Goal: Task Accomplishment & Management: Use online tool/utility

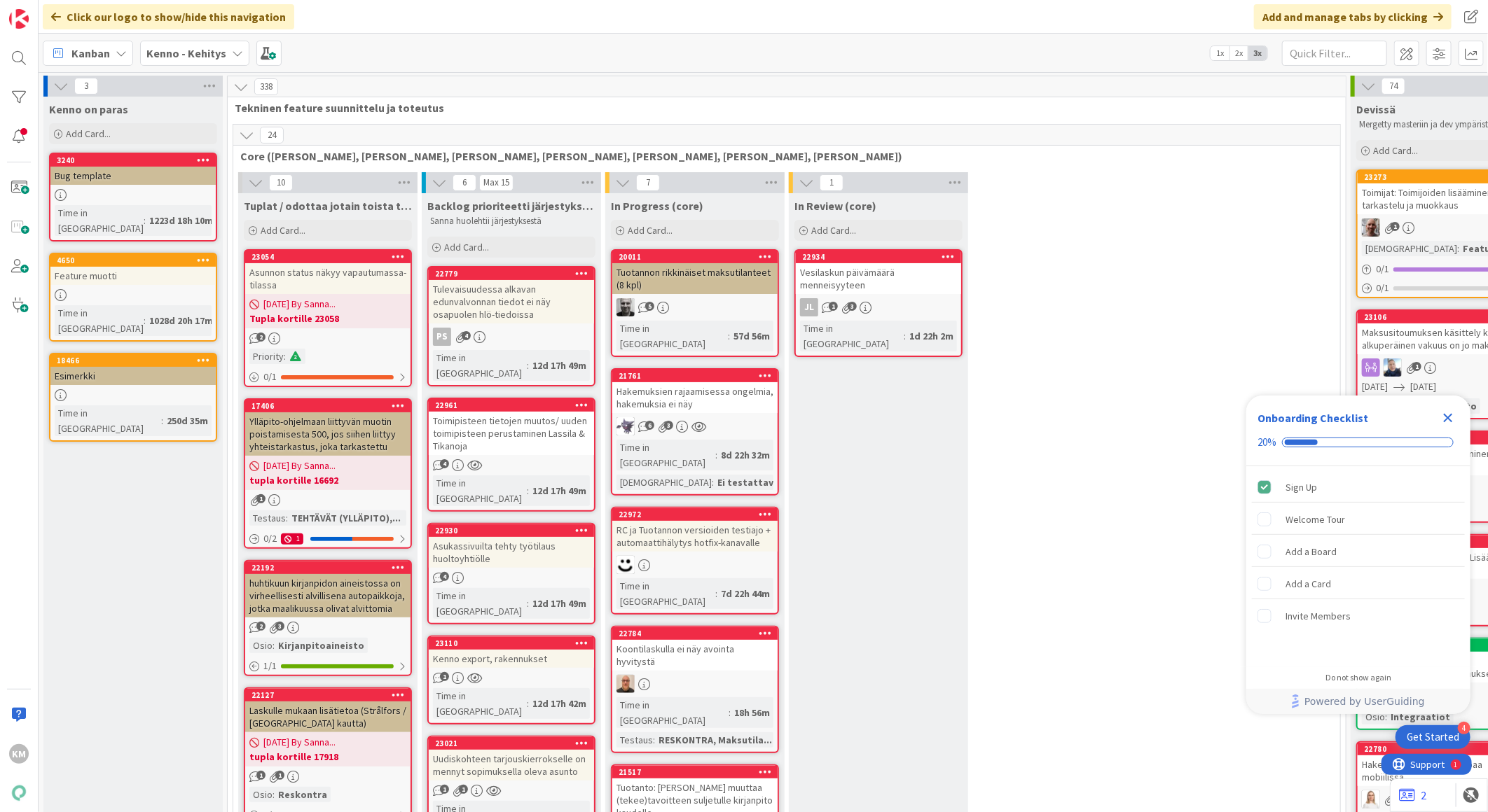
click at [232, 53] on icon at bounding box center [237, 53] width 11 height 11
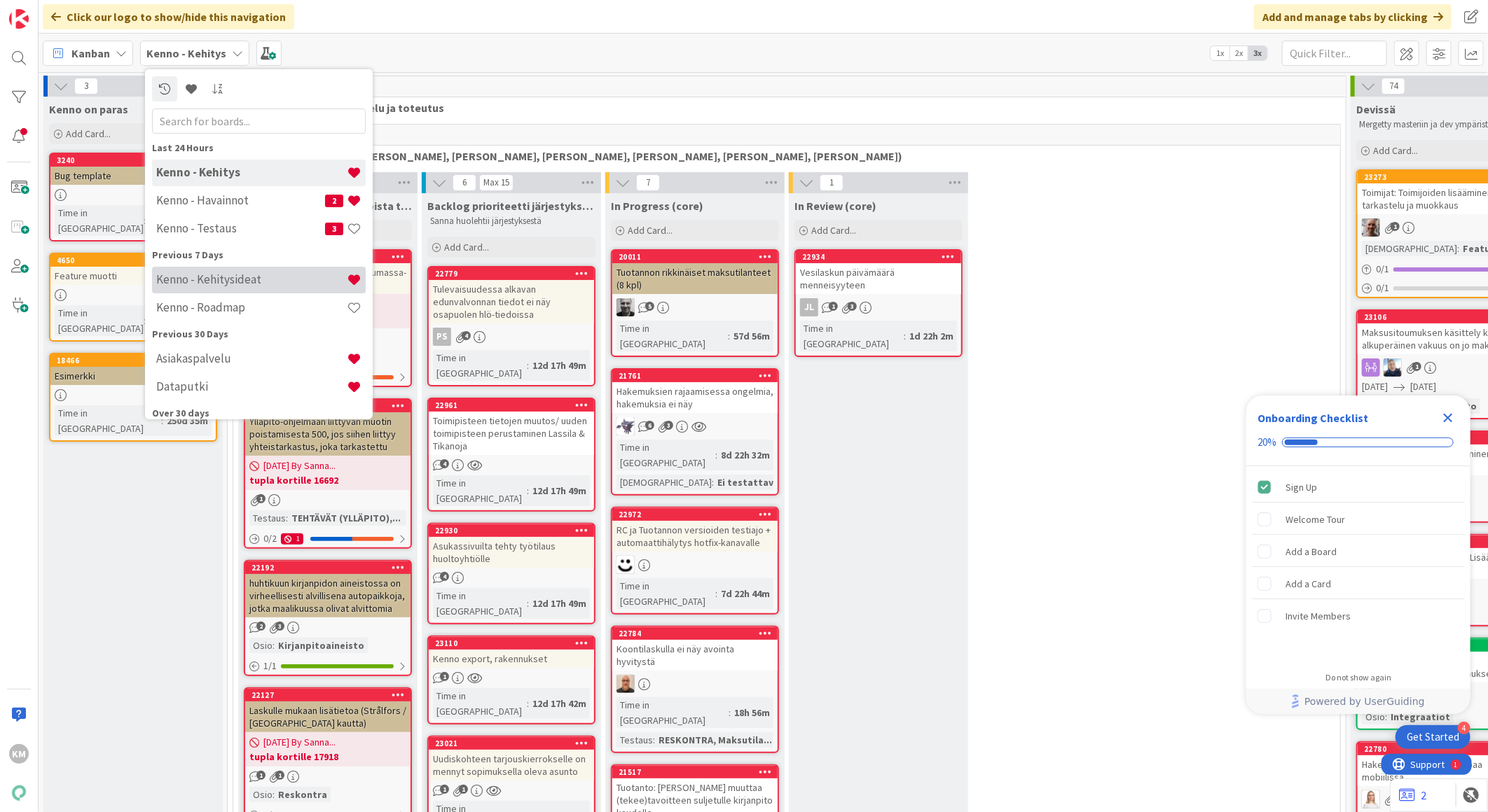
click at [230, 283] on h4 "Kenno - Kehitysideat" at bounding box center [252, 279] width 191 height 14
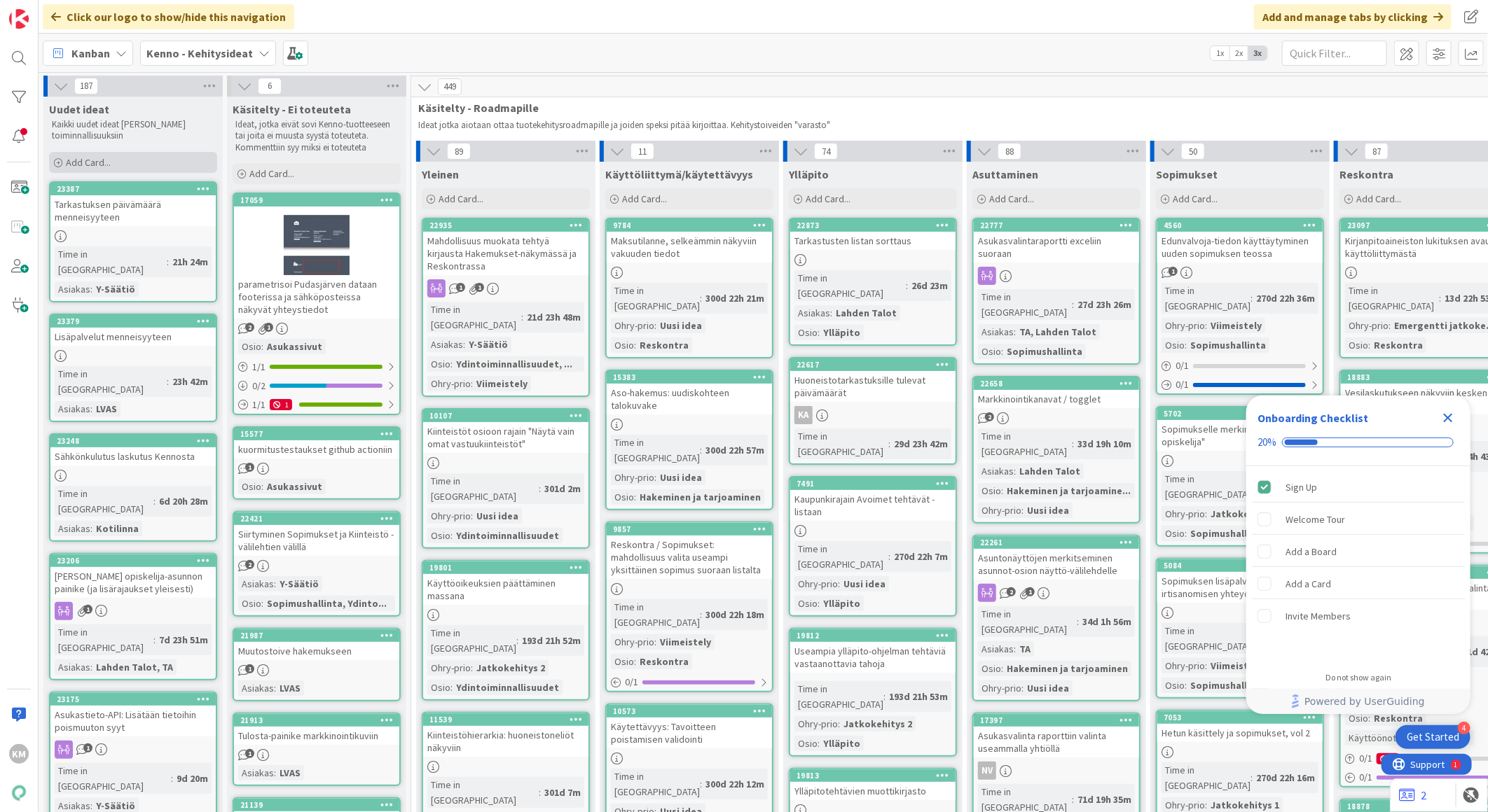
click at [138, 156] on div "Add Card..." at bounding box center [133, 162] width 168 height 21
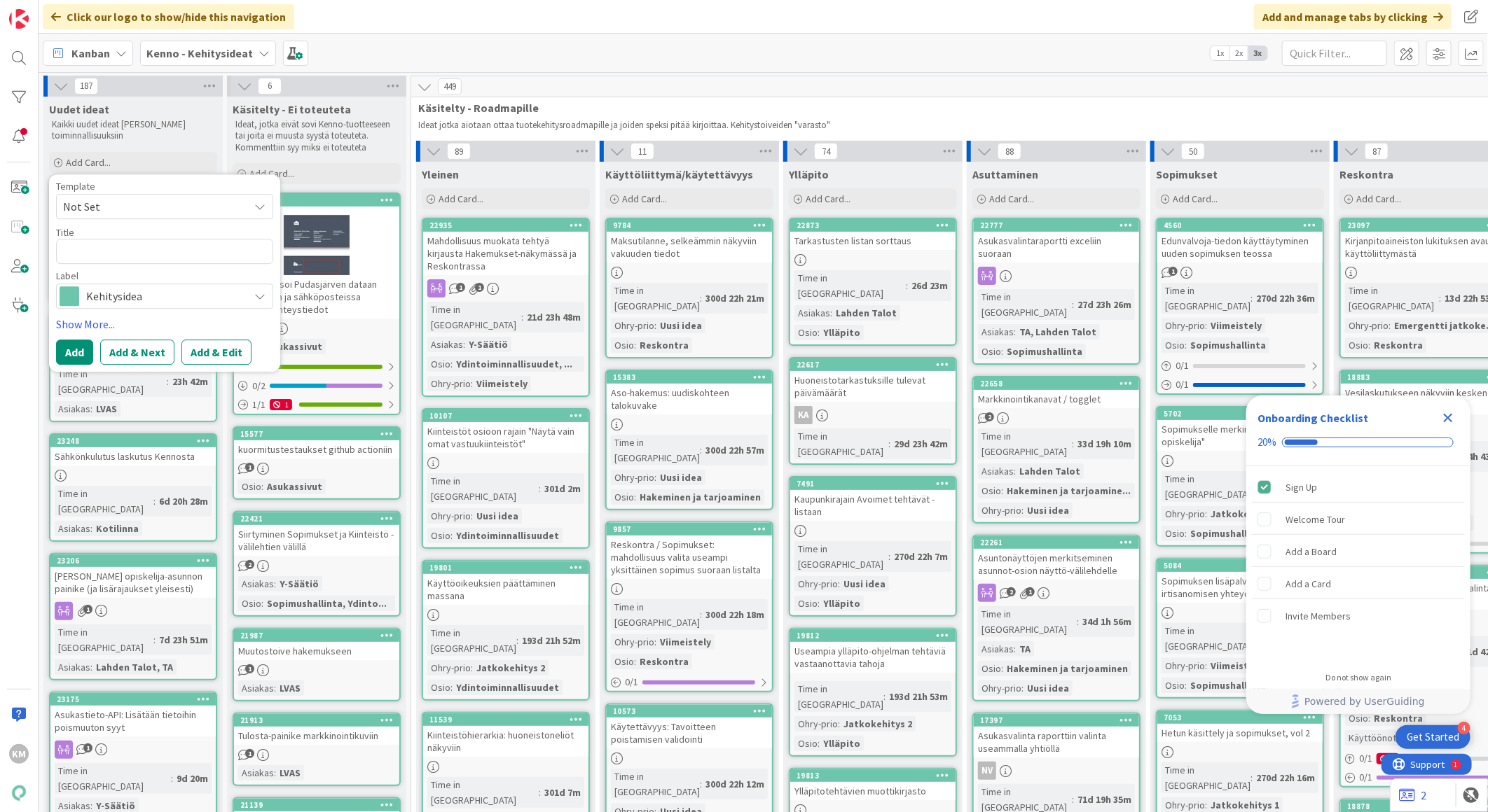
click at [240, 206] on span "Not Set" at bounding box center [165, 207] width 217 height 26
click at [190, 262] on span "Kennon uusi toiminnallisuus (korttipohja)" at bounding box center [176, 267] width 200 height 18
type textarea "x"
type textarea "Kennon uusi toiminnallisuus (korttipohja)"
click at [202, 355] on button "Add & Edit" at bounding box center [216, 352] width 70 height 26
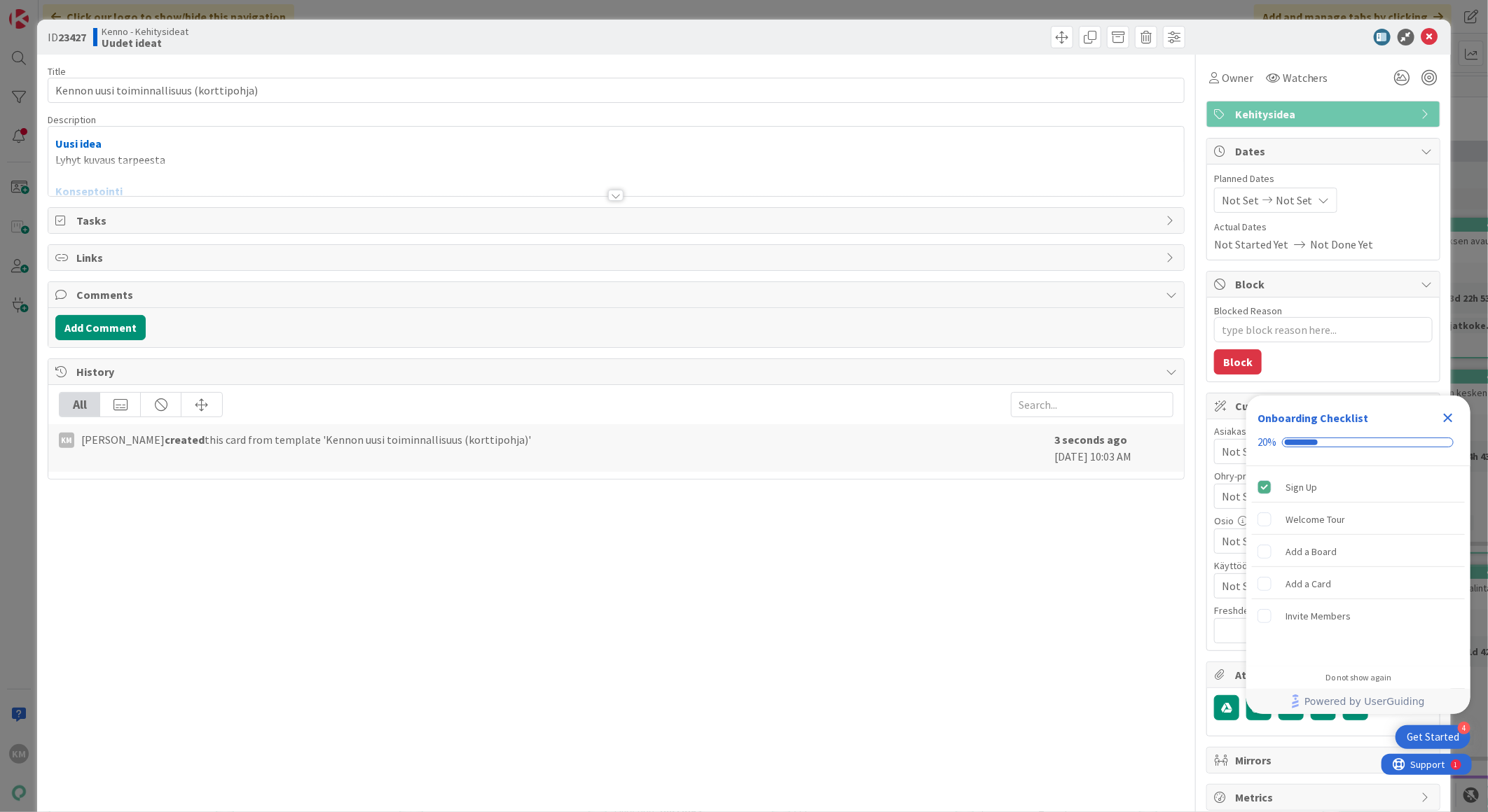
type textarea "x"
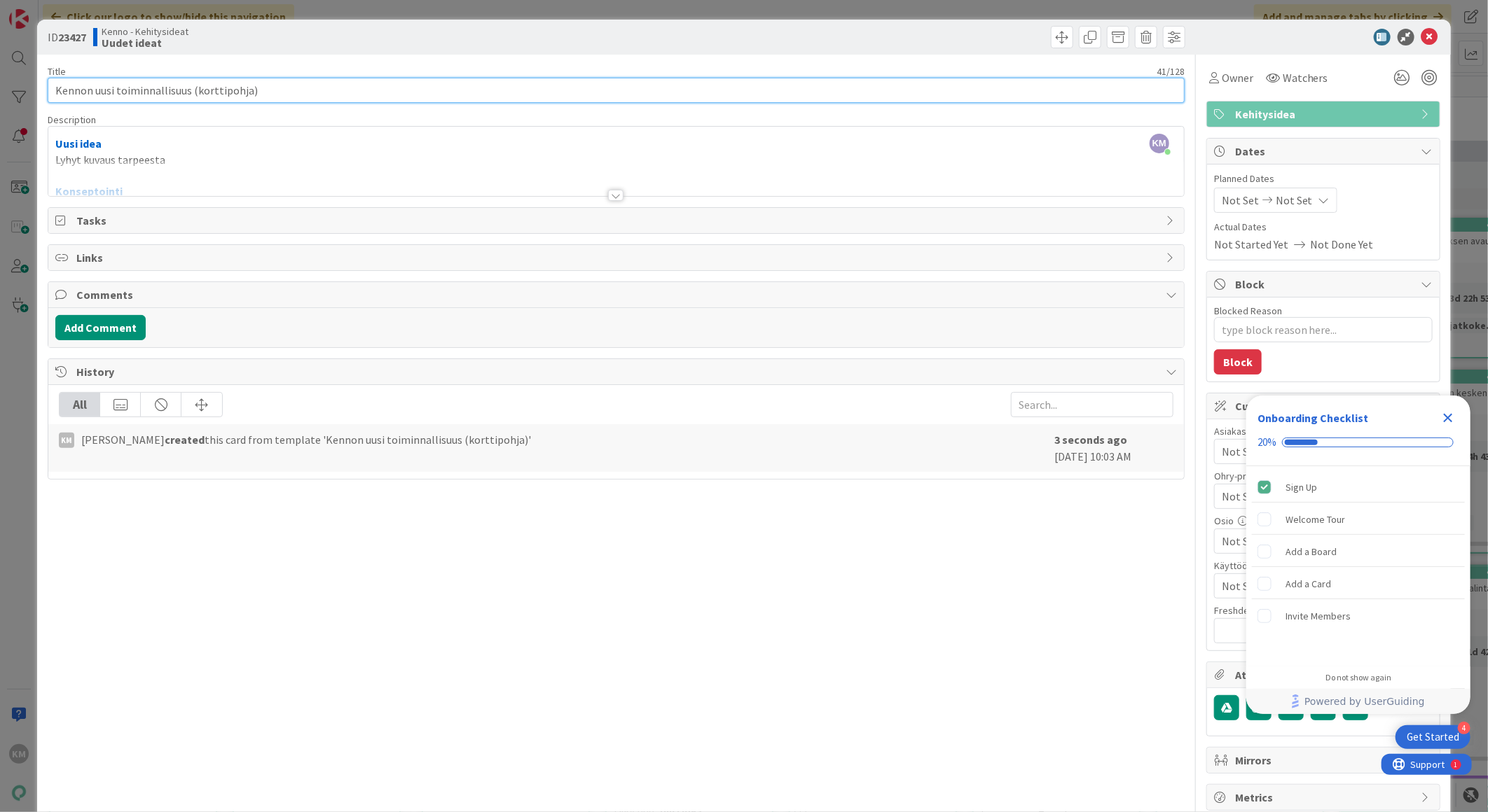
drag, startPoint x: 262, startPoint y: 94, endPoint x: -3, endPoint y: 85, distance: 265.2
click at [0, 85] on html "4 Get Started Onboarding Checklist 20% Sign Up Welcome Tour Add a Board Add a C…" at bounding box center [744, 406] width 1488 height 812
paste input "[URL][PERSON_NAME][DOMAIN_NAME]"
type input "[URL][PERSON_NAME][DOMAIN_NAME]"
type textarea "x"
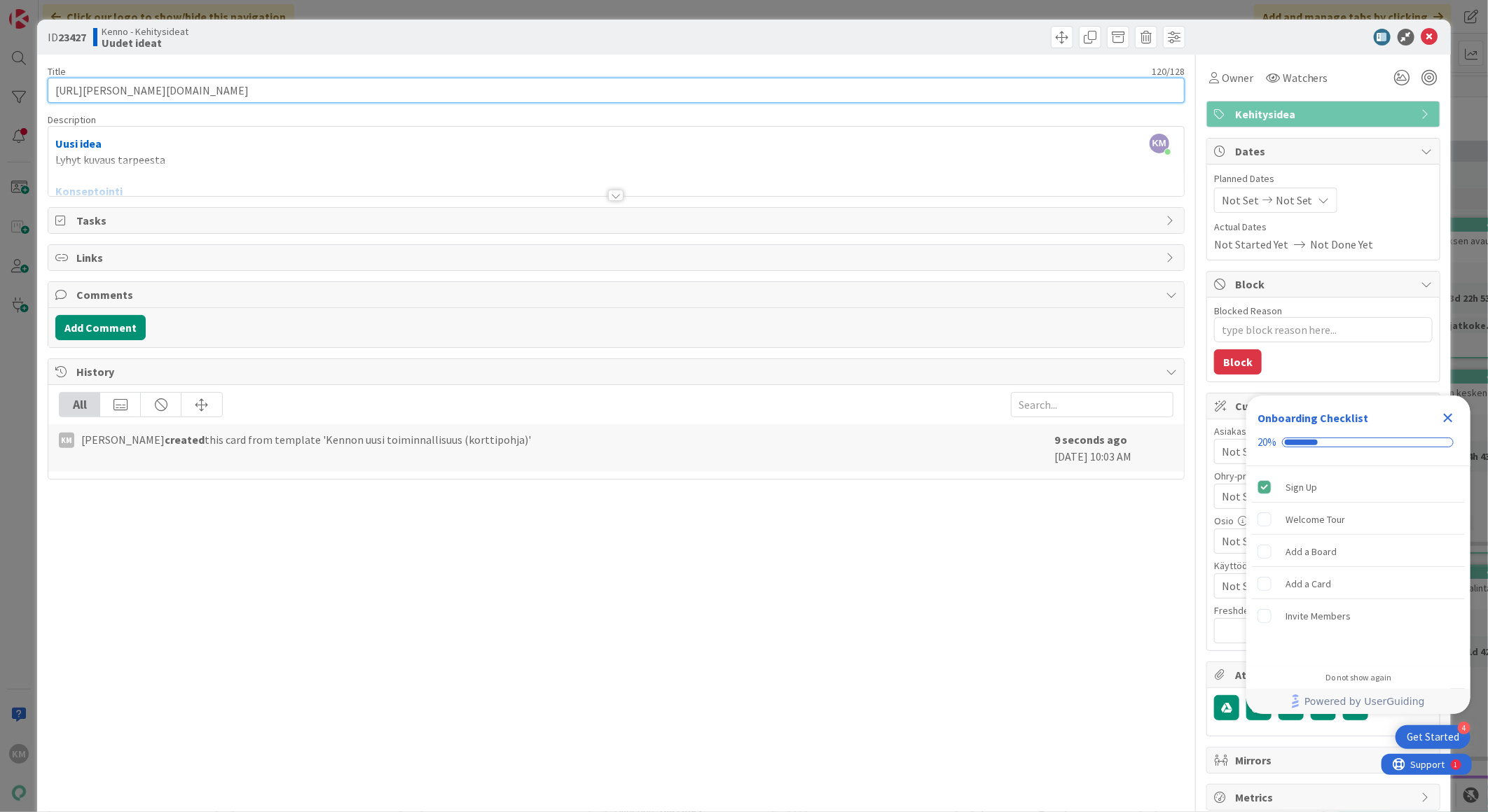
drag, startPoint x: 569, startPoint y: 100, endPoint x: -3, endPoint y: 68, distance: 572.9
click at [0, 68] on html "4 Get Started Onboarding Checklist 20% Sign Up Welcome Tour Add a Board Add a C…" at bounding box center [744, 406] width 1488 height 812
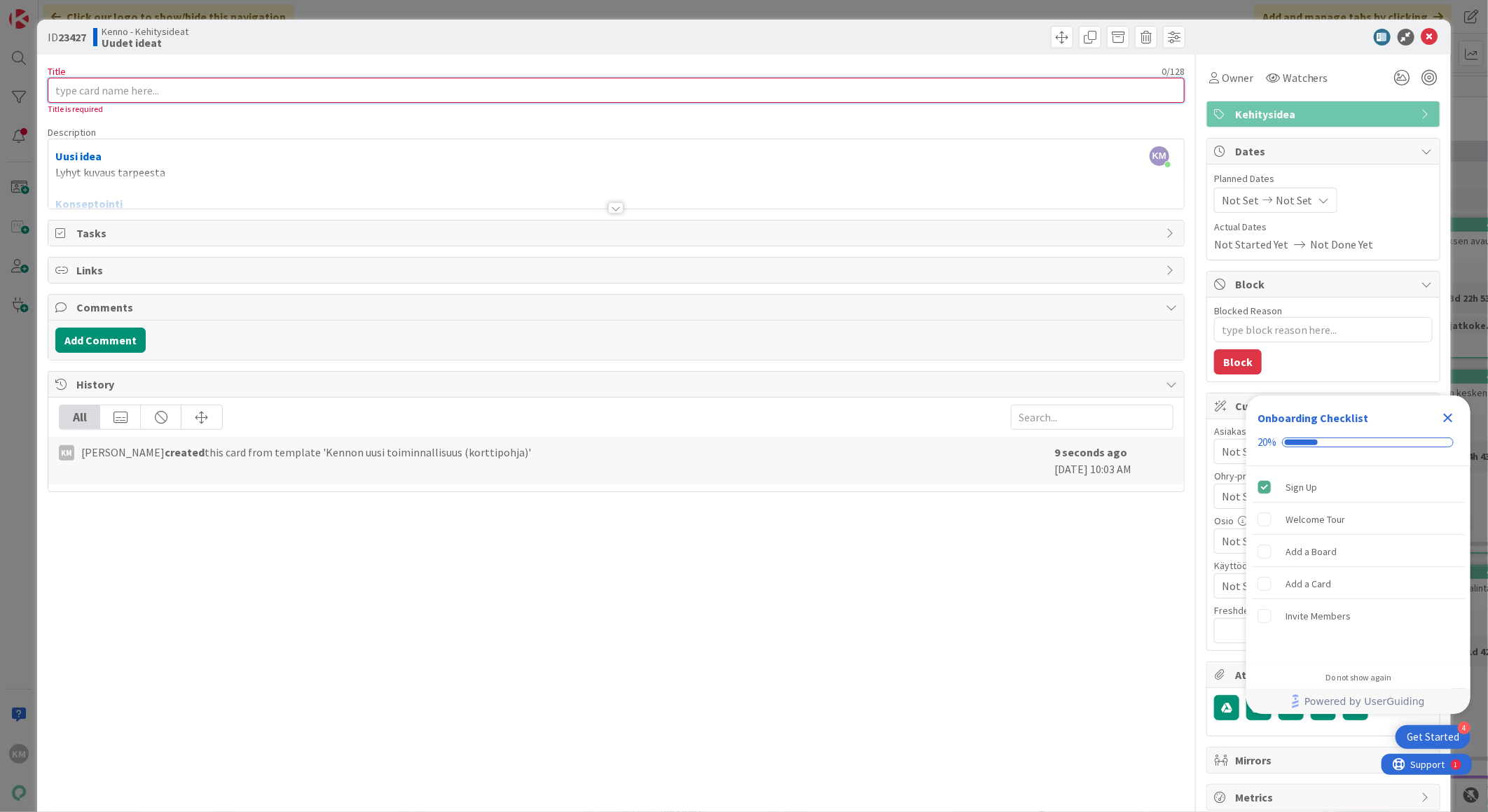
paste input "Määräaikaisen sopimuksen lisäpalvelut"
type input "Määräaikaisen sopimuksen lisäpalvelut"
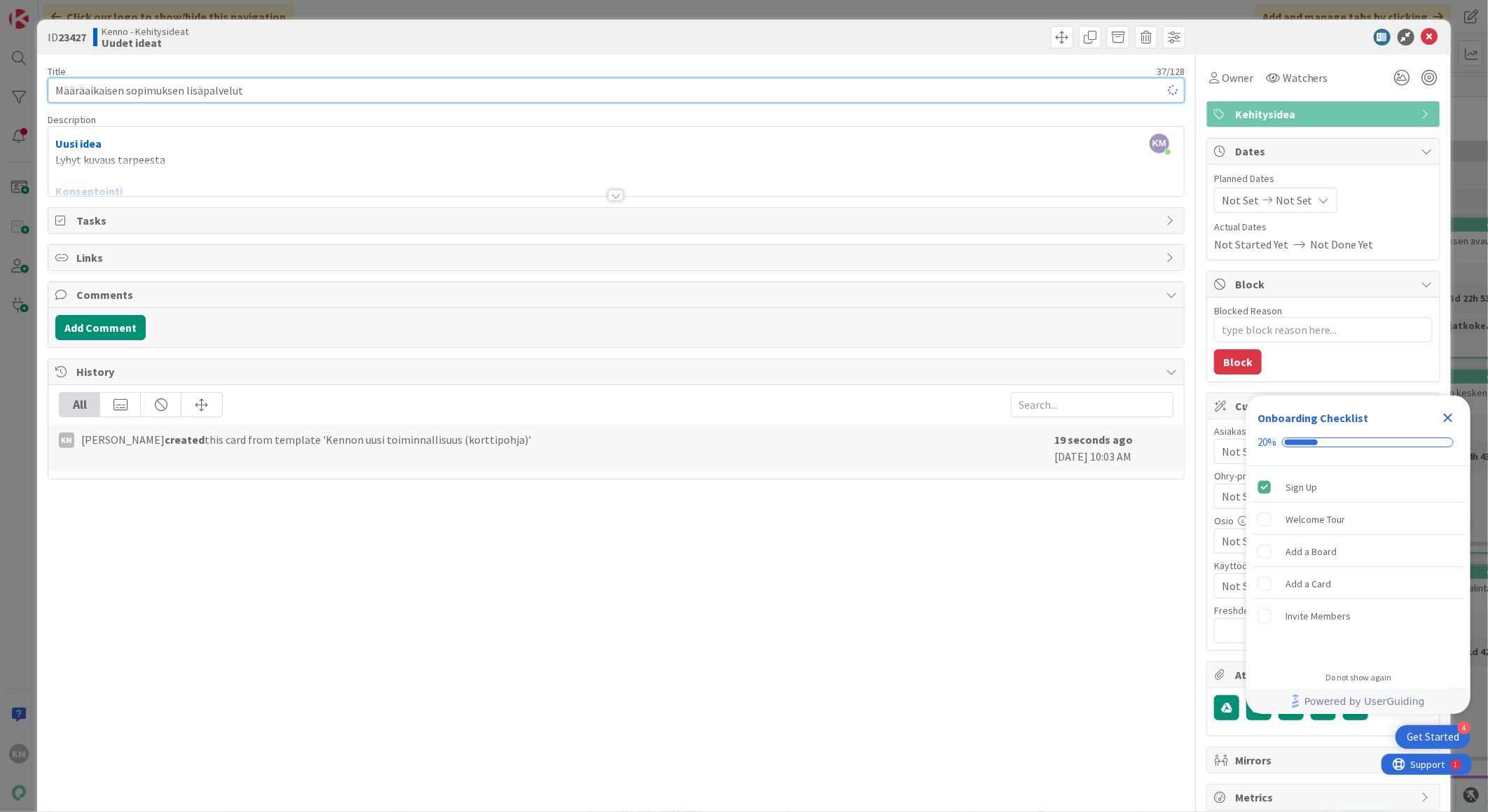
type textarea "x"
type input "Määräaikaisen sopimuksen lisäpalvelut"
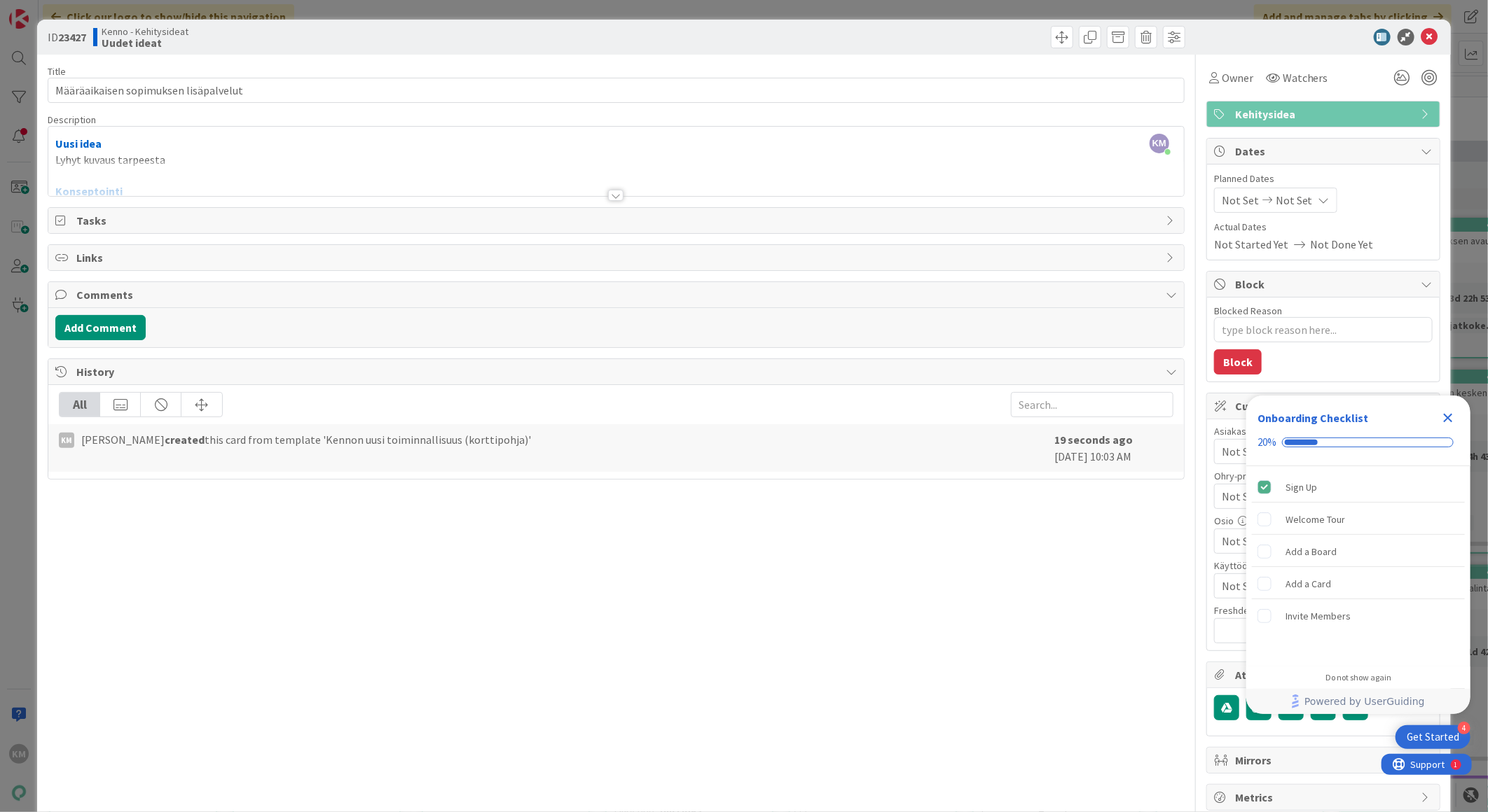
click at [165, 167] on div at bounding box center [616, 178] width 1135 height 36
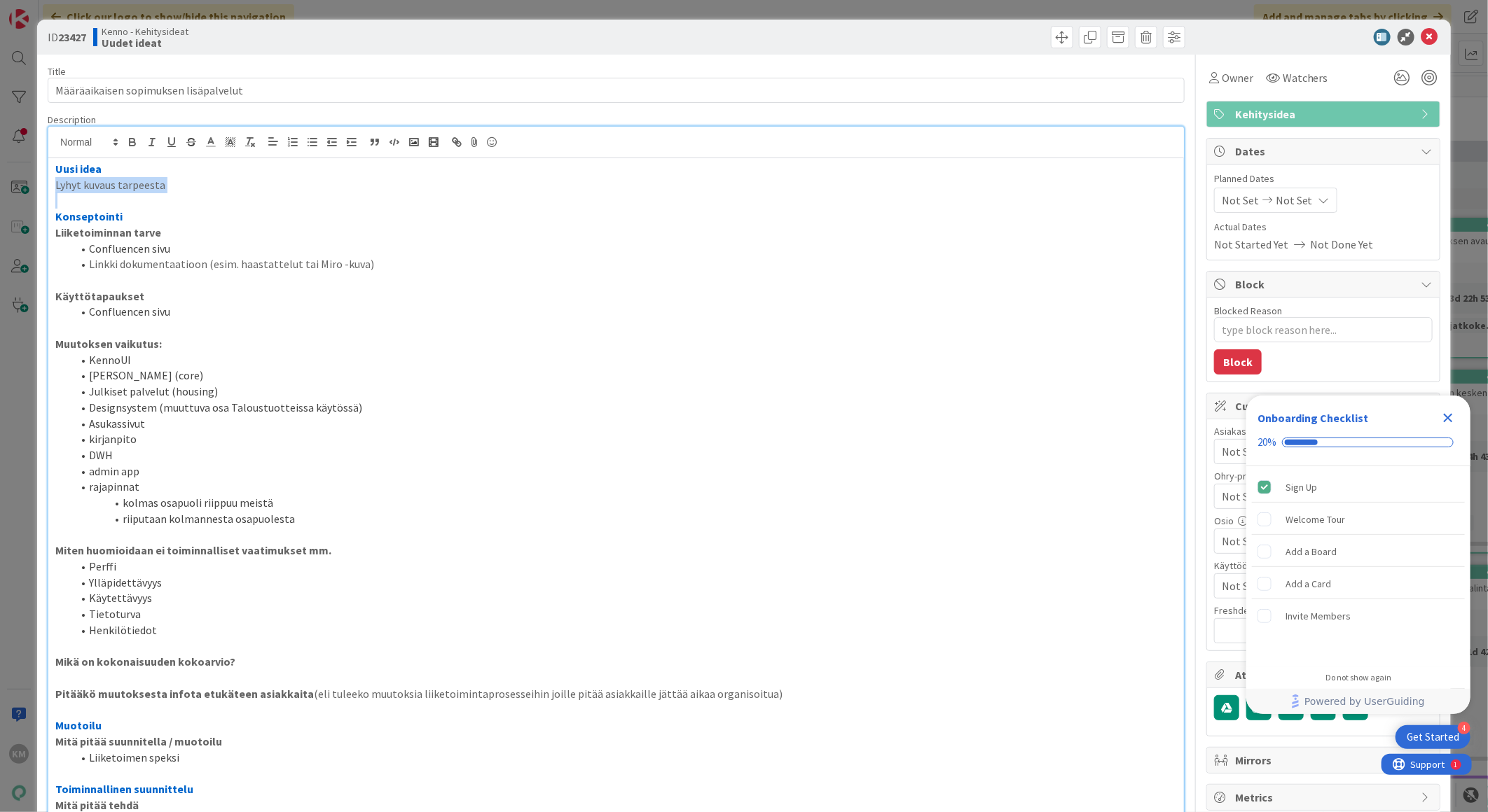
drag, startPoint x: 142, startPoint y: 188, endPoint x: 24, endPoint y: 186, distance: 118.0
click at [24, 186] on div "ID 23427 Kenno - Kehitysideat Uudet ideat Title 37 / 128 Määräaikaisen sopimuks…" at bounding box center [744, 406] width 1488 height 812
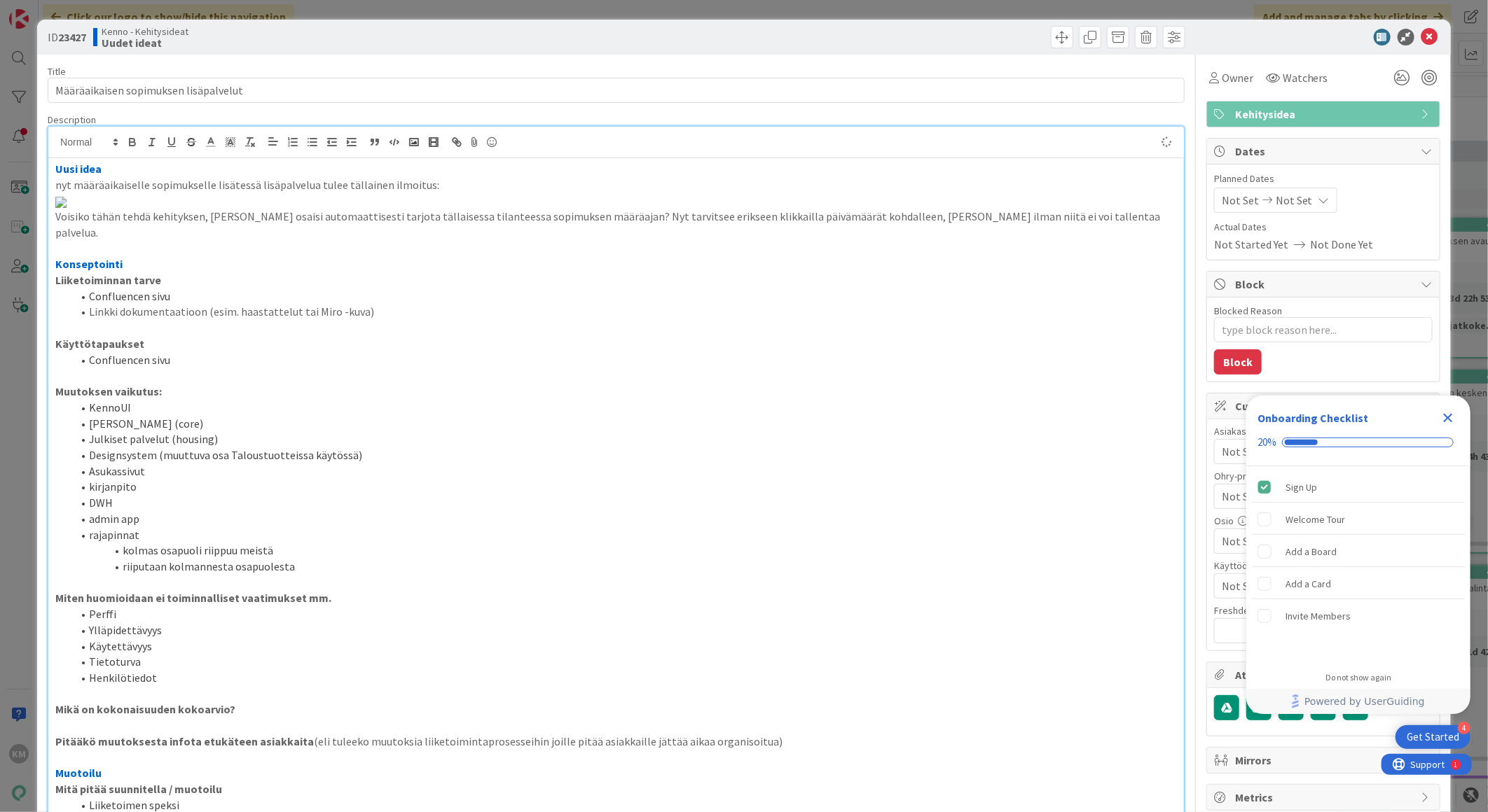
type textarea "x"
click at [61, 187] on p "nyt määräaikaiselle sopimukselle lisätessä lisäpalvelua tulee tällainen ilmoitu…" at bounding box center [616, 185] width 1121 height 16
click at [1446, 413] on icon "Close Checklist" at bounding box center [1447, 418] width 17 height 17
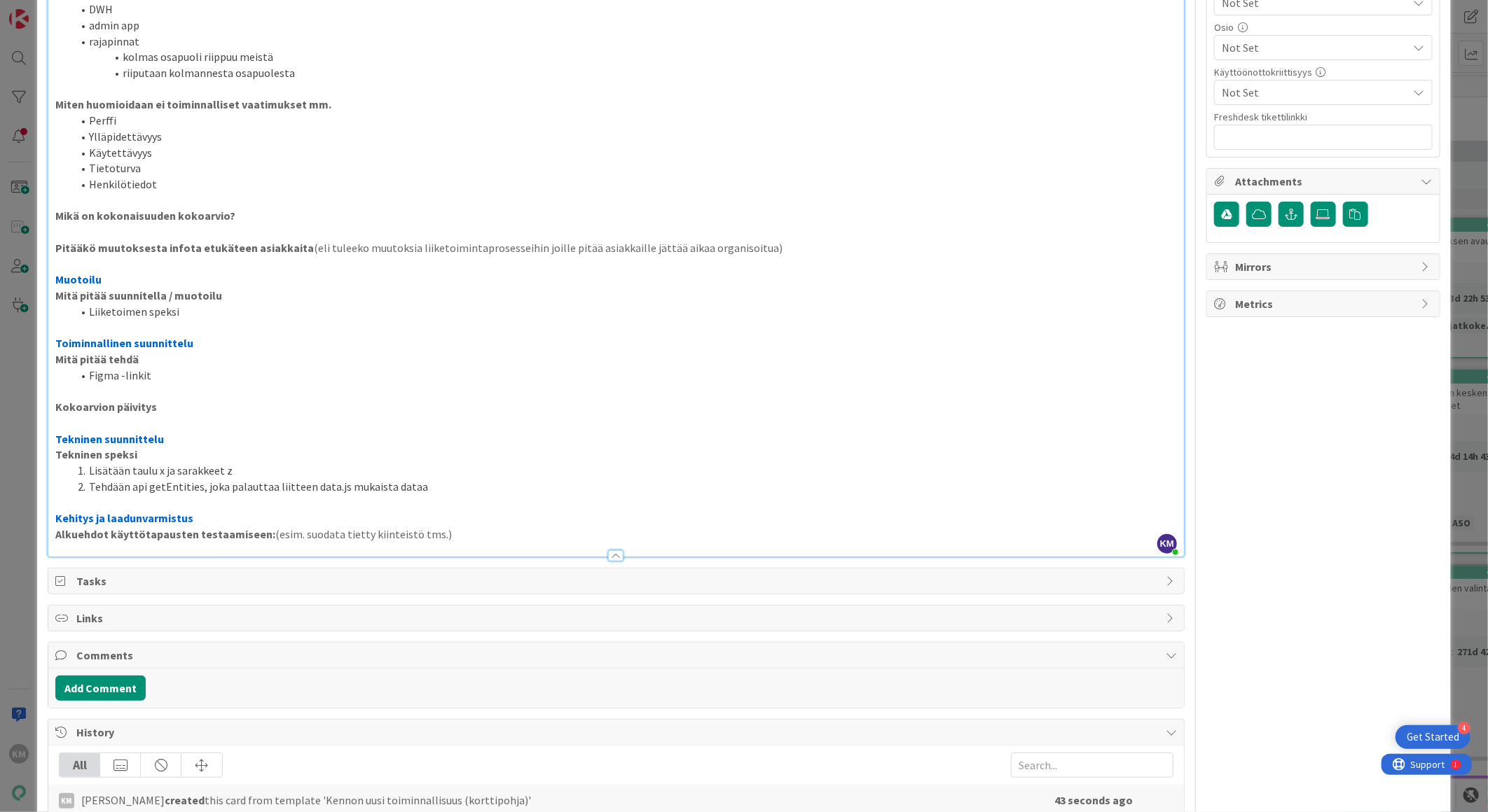
scroll to position [603, 0]
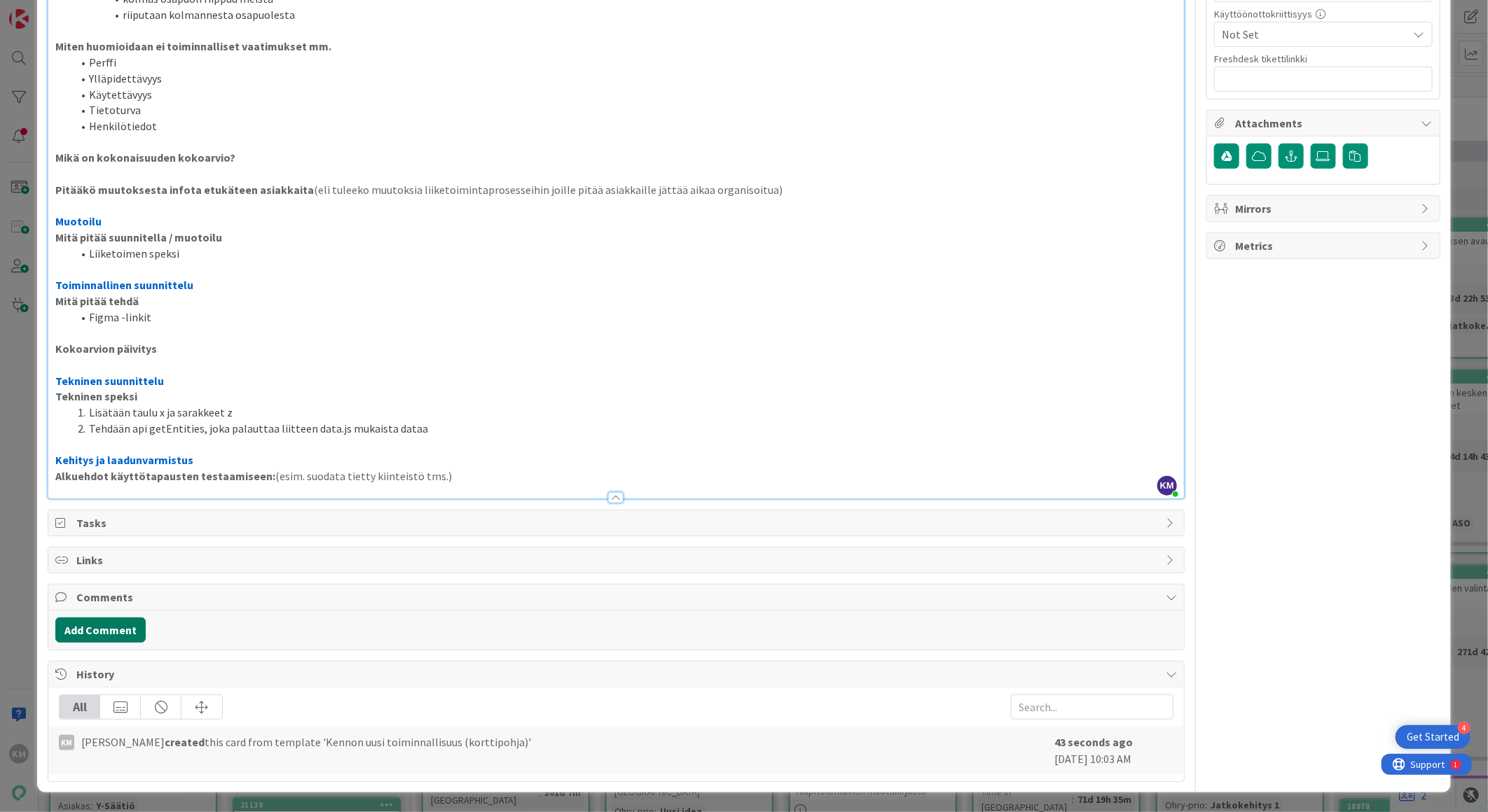
click at [120, 628] on button "Add Comment" at bounding box center [100, 630] width 90 height 26
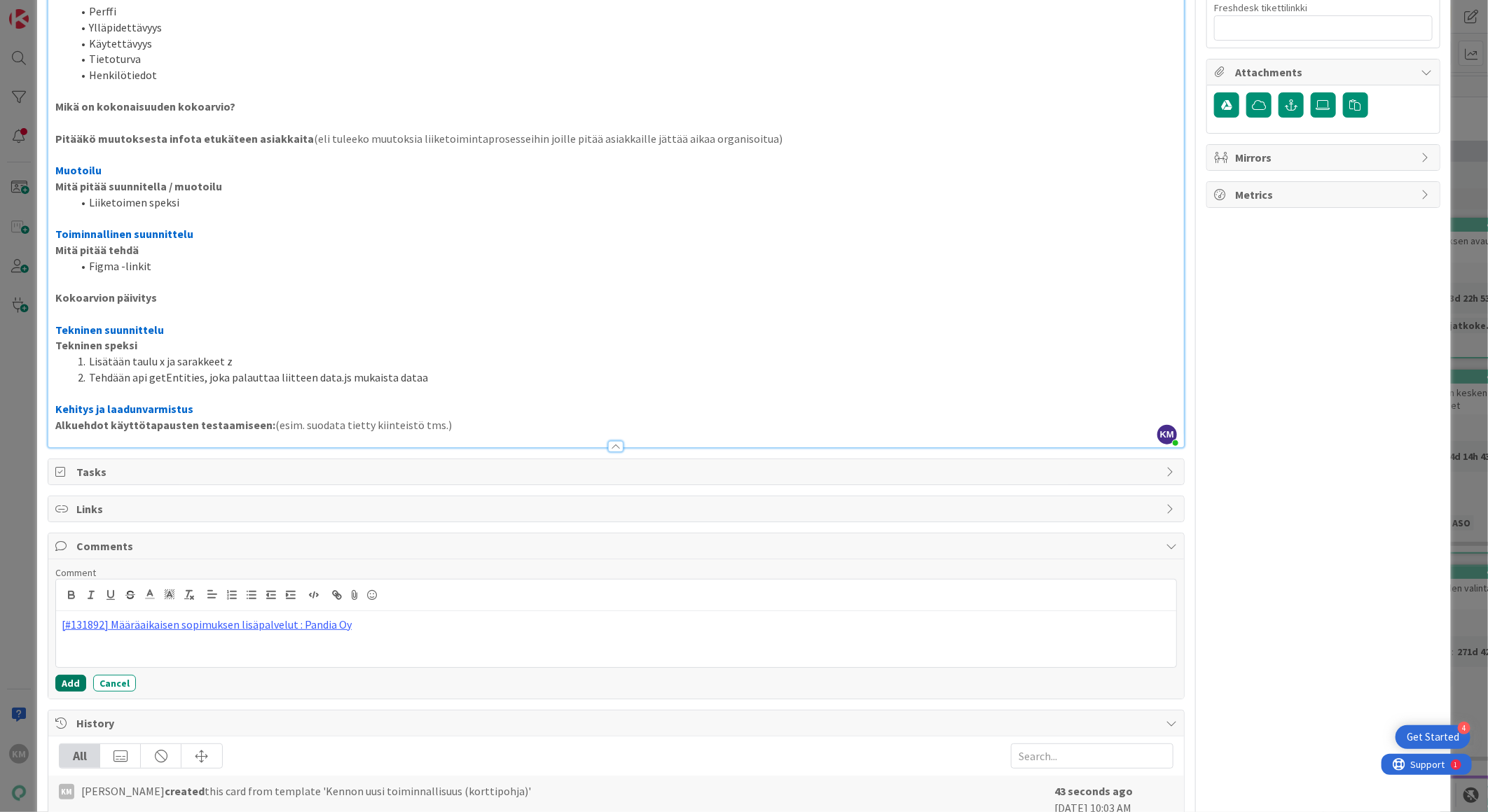
click at [65, 691] on button "Add" at bounding box center [70, 683] width 31 height 17
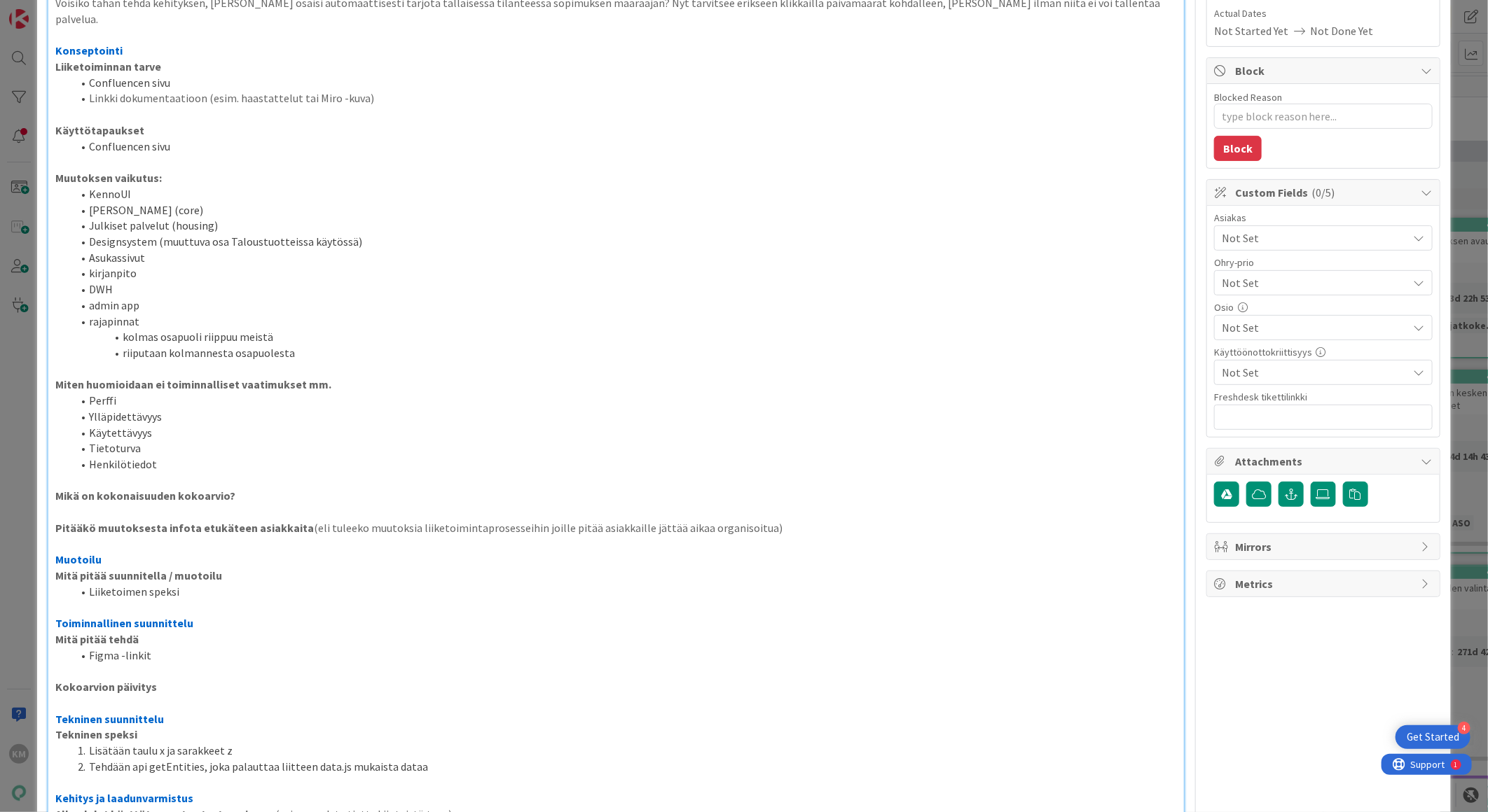
scroll to position [0, 0]
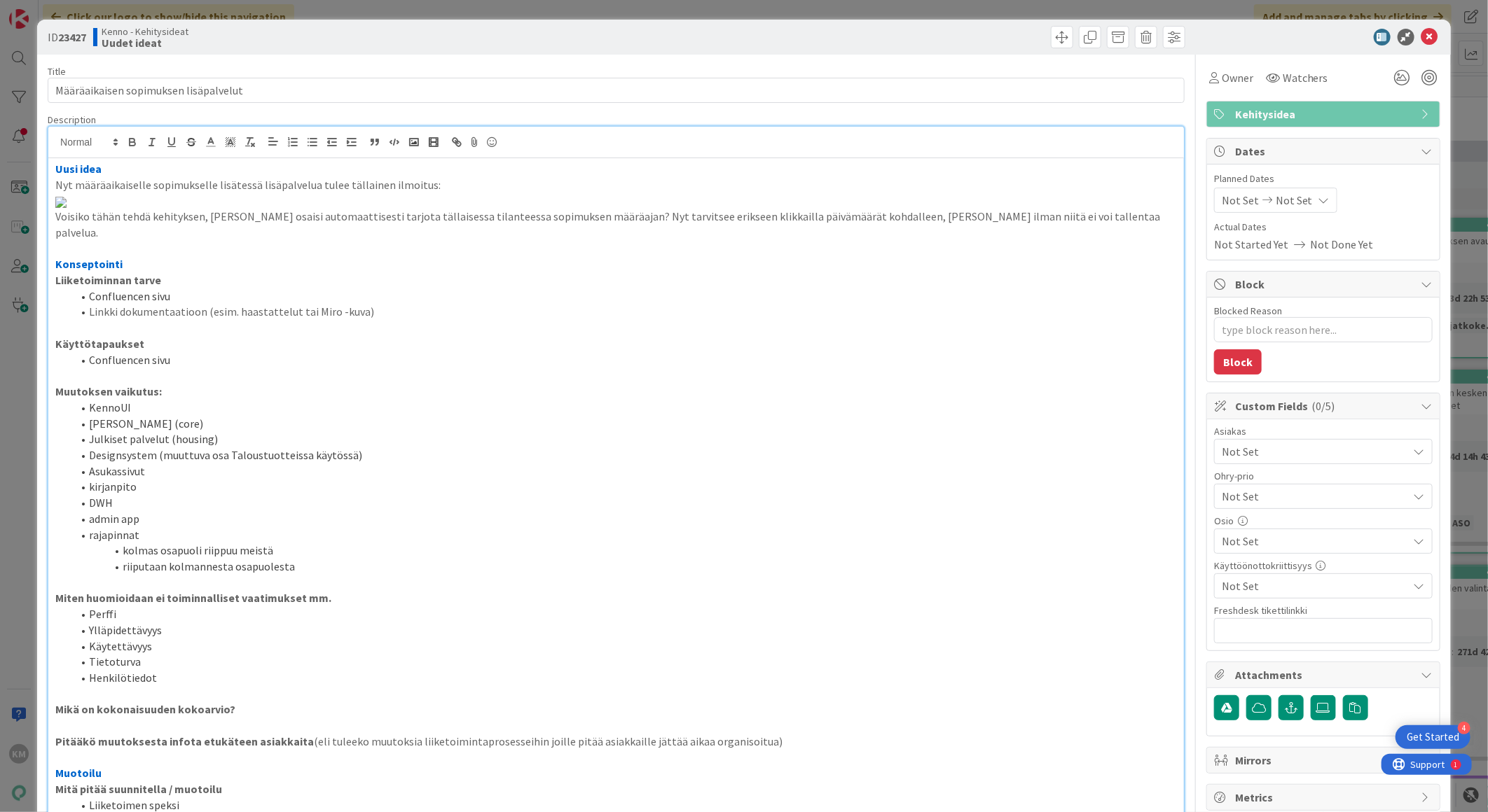
click at [1321, 452] on span "Not Set" at bounding box center [1314, 451] width 186 height 17
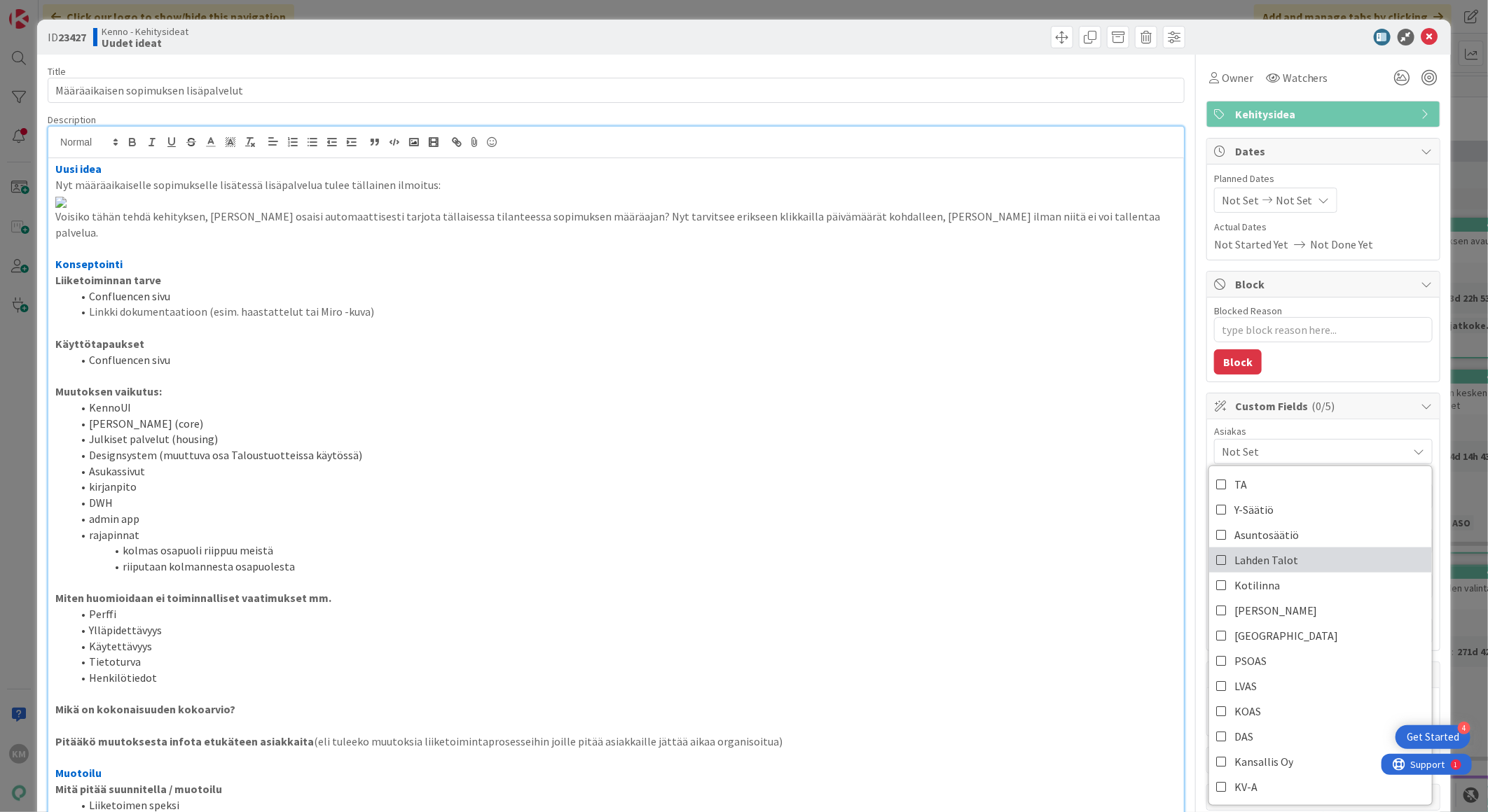
click at [1290, 560] on link "Lahden Talot" at bounding box center [1320, 560] width 223 height 26
type textarea "x"
click at [1222, 38] on div at bounding box center [1316, 37] width 248 height 17
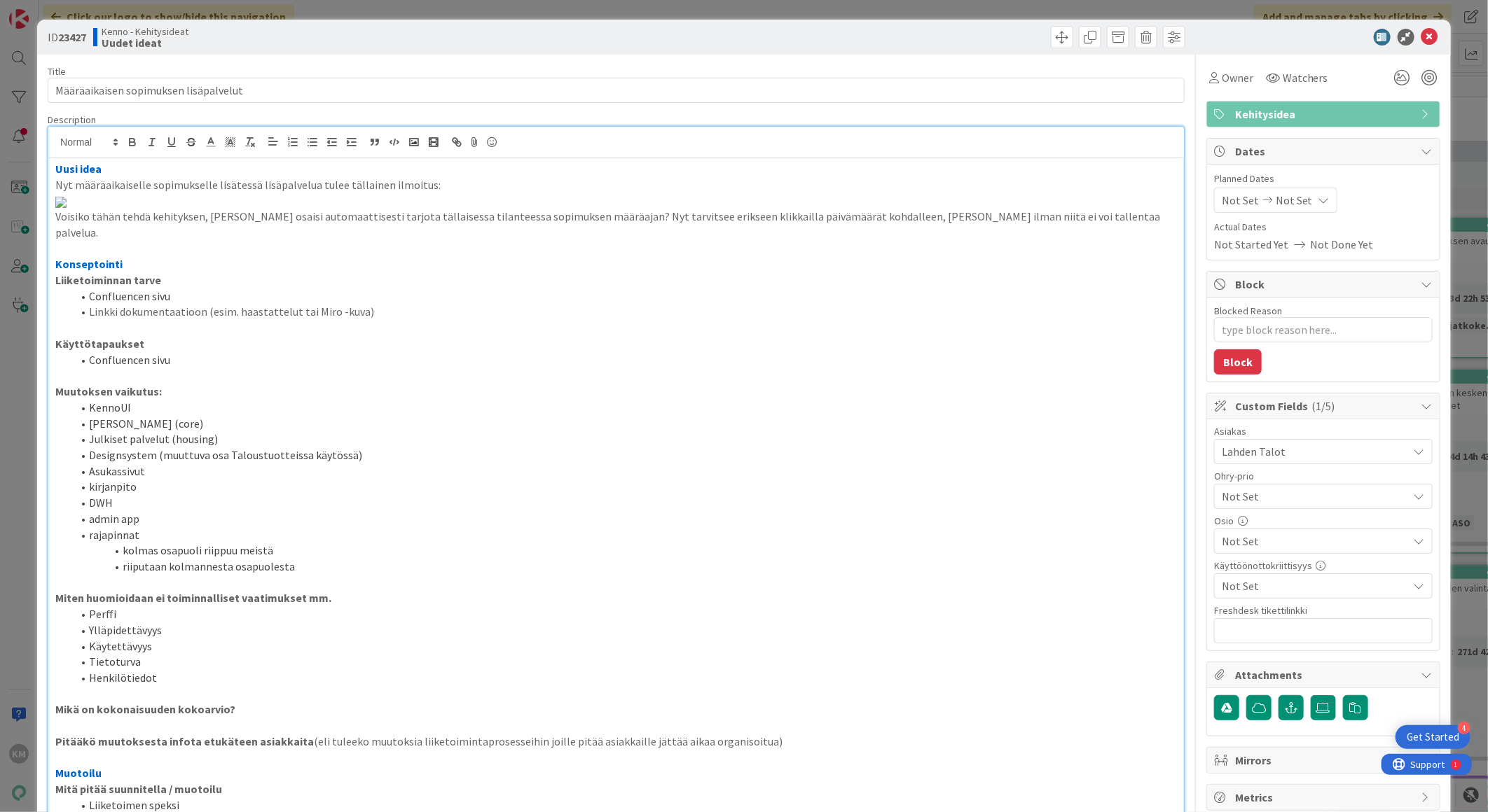
click at [71, 40] on b "23427" at bounding box center [72, 38] width 28 height 14
copy b "23427"
click at [1421, 38] on icon at bounding box center [1429, 37] width 17 height 17
